Goal: Information Seeking & Learning: Understand process/instructions

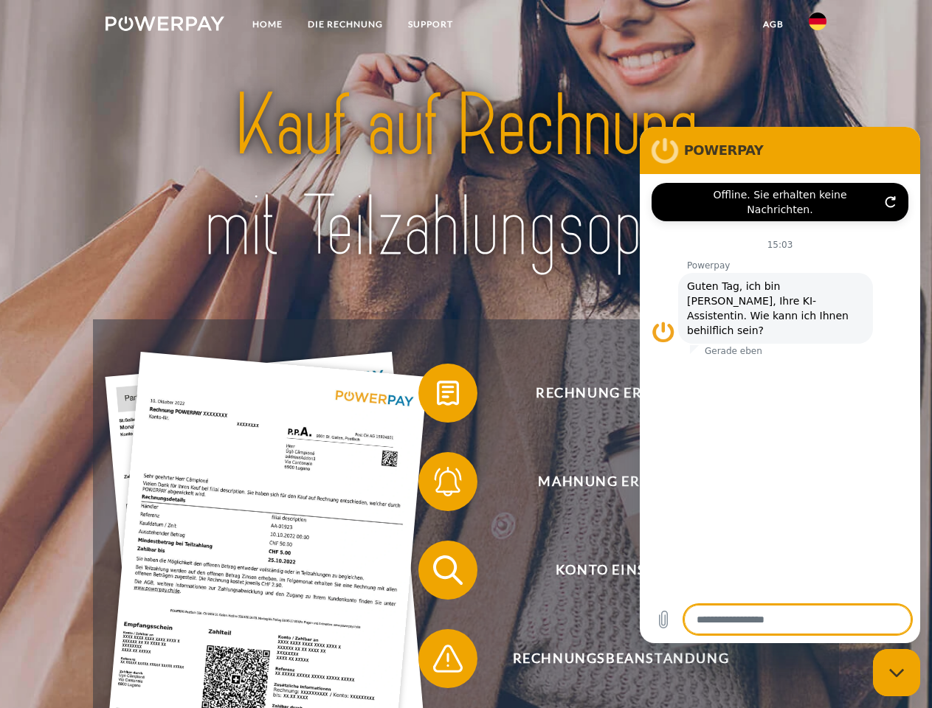
click at [165, 26] on img at bounding box center [165, 23] width 119 height 15
click at [818, 26] on img at bounding box center [818, 22] width 18 height 18
click at [773, 24] on link "agb" at bounding box center [773, 24] width 46 height 27
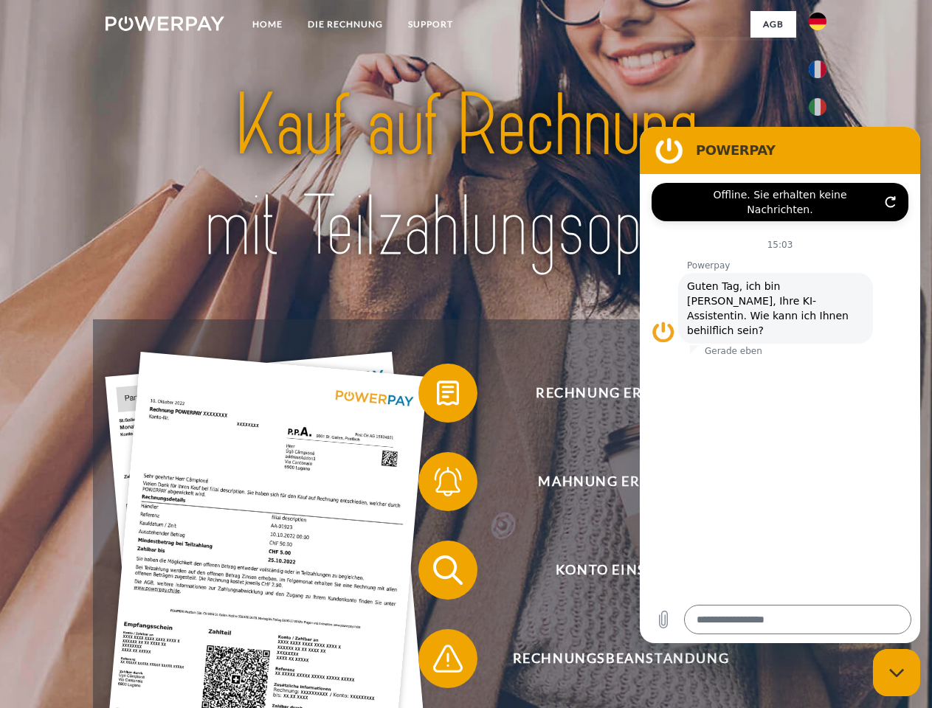
click at [437, 396] on span at bounding box center [426, 393] width 74 height 74
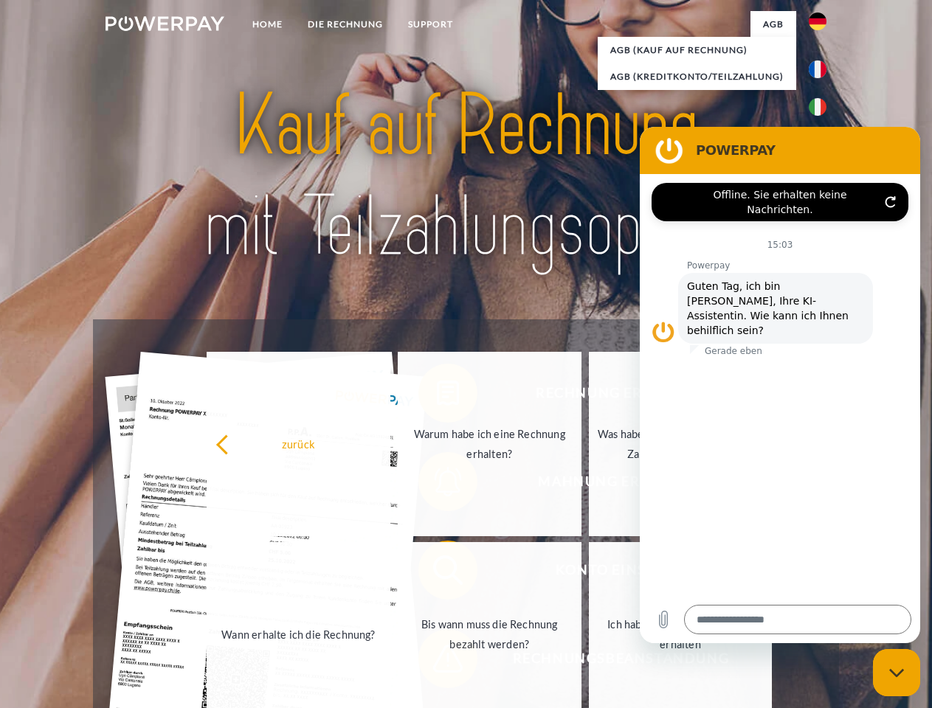
click at [437, 485] on div "zurück Warum habe ich eine Rechnung erhalten? Was habe ich noch offen, ist mein…" at bounding box center [490, 539] width 596 height 381
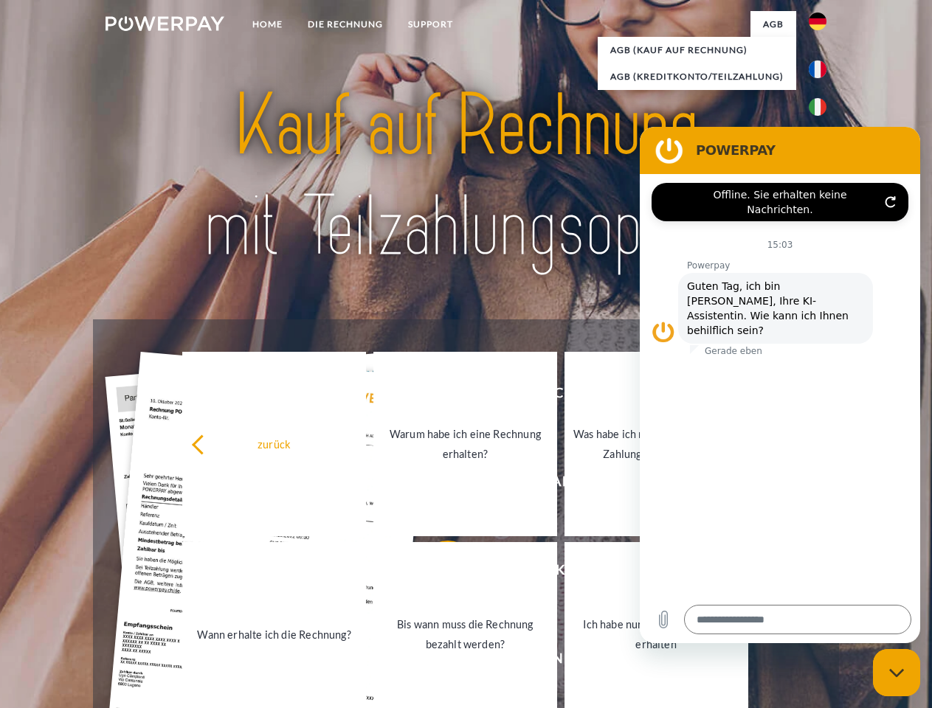
click at [437, 573] on link "Bis wann muss die Rechnung bezahlt werden?" at bounding box center [465, 634] width 184 height 184
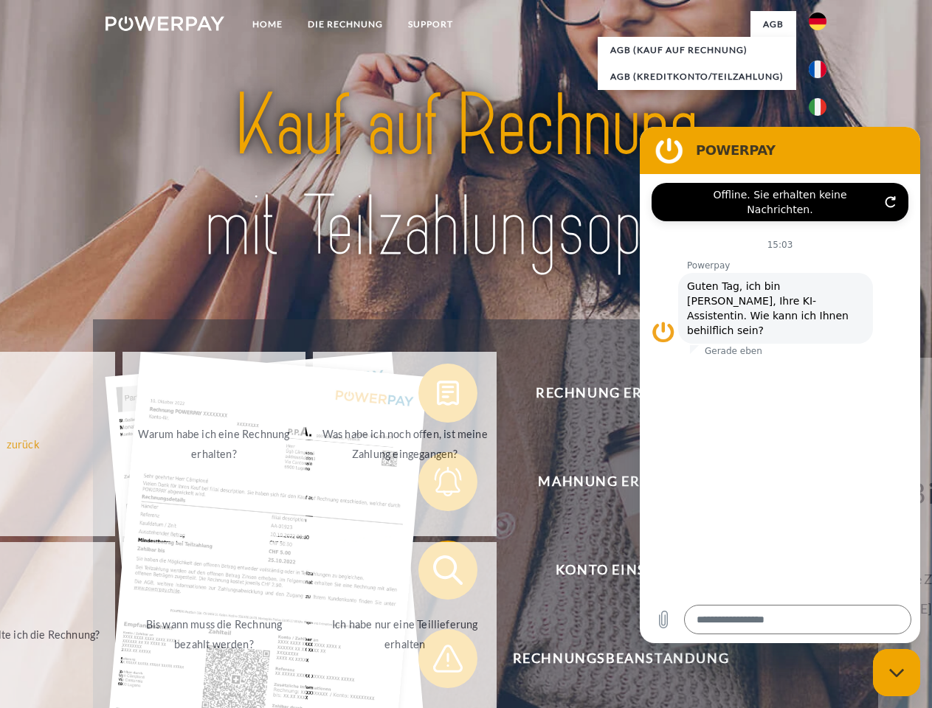
click at [437, 662] on span at bounding box center [426, 659] width 74 height 74
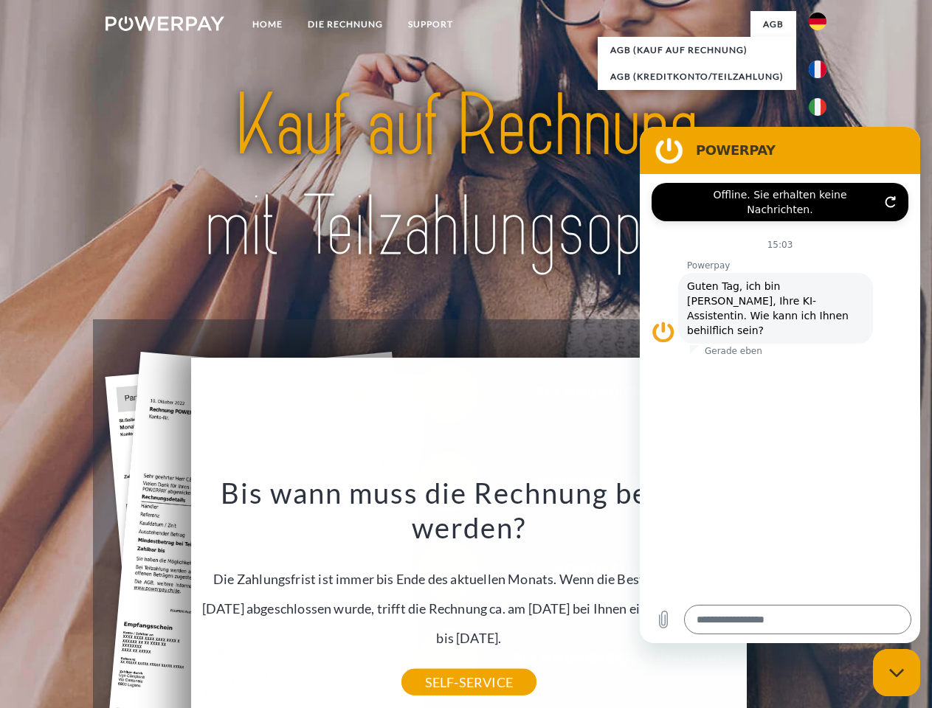
click at [897, 673] on icon "Messaging-Fenster schließen" at bounding box center [896, 674] width 15 height 10
type textarea "*"
